Goal: Navigation & Orientation: Find specific page/section

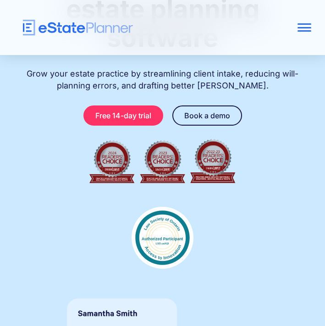
scroll to position [247, 0]
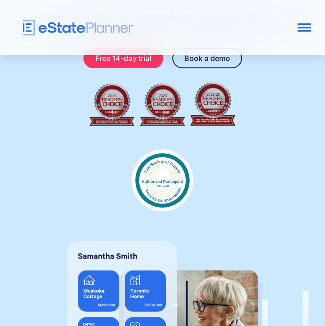
click at [298, 31] on div at bounding box center [304, 30] width 14 height 1
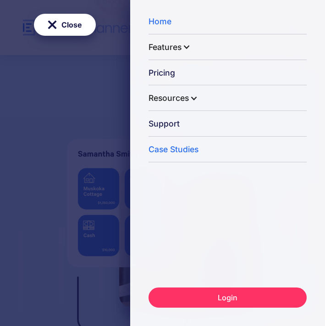
scroll to position [380, 0]
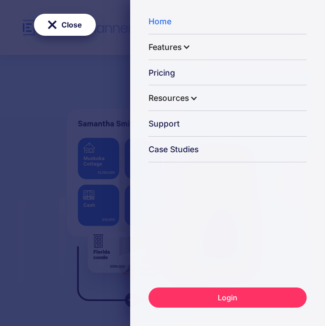
click at [52, 149] on div "Close Home Features Capture Client Data Generate Estate Plans Generate Legal Do…" at bounding box center [162, 163] width 325 height 326
click at [71, 26] on div "Close" at bounding box center [71, 24] width 21 height 13
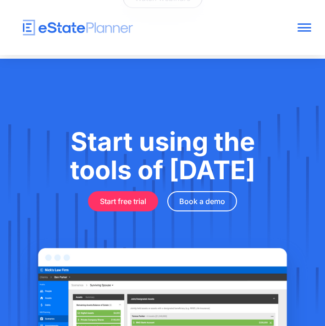
scroll to position [4359, 0]
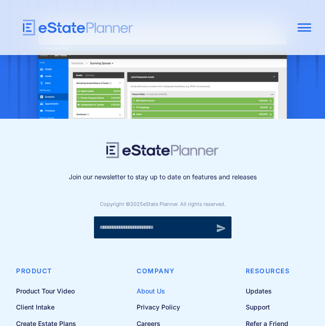
click at [156, 285] on link "About Us" at bounding box center [161, 290] width 51 height 11
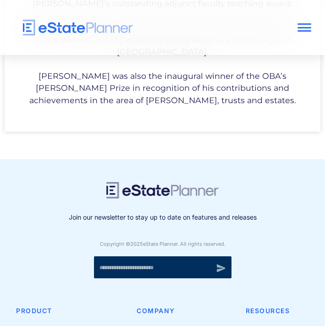
scroll to position [1495, 0]
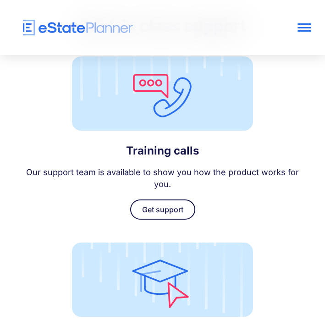
scroll to position [3648, 0]
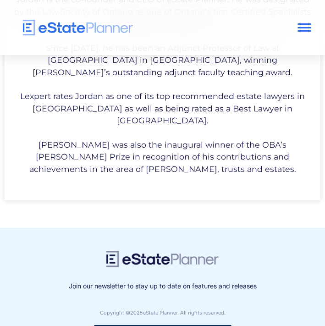
scroll to position [1495, 0]
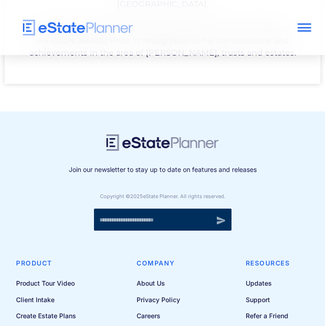
click at [256, 325] on link "Directory" at bounding box center [267, 331] width 44 height 11
